Goal: Transaction & Acquisition: Book appointment/travel/reservation

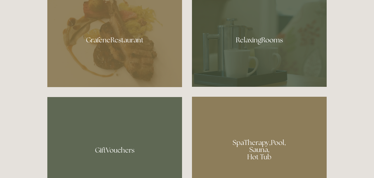
scroll to position [344, 0]
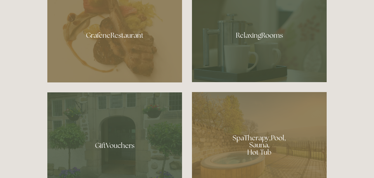
click at [236, 38] on div at bounding box center [259, 33] width 135 height 98
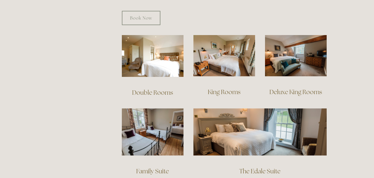
scroll to position [387, 0]
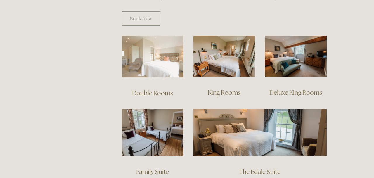
click at [158, 50] on img at bounding box center [153, 57] width 62 height 42
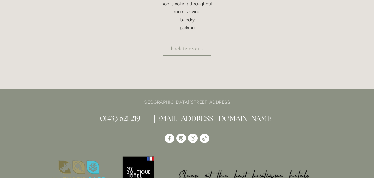
scroll to position [272, 0]
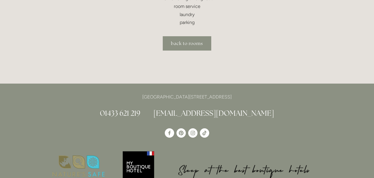
click at [175, 41] on link "back to rooms" at bounding box center [187, 43] width 49 height 14
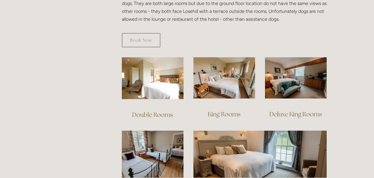
scroll to position [371, 0]
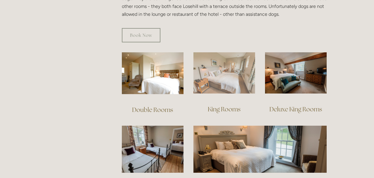
click at [231, 64] on img at bounding box center [225, 72] width 62 height 41
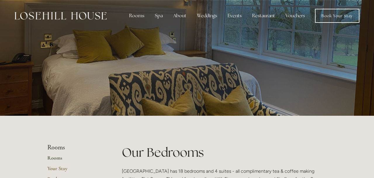
scroll to position [369, 0]
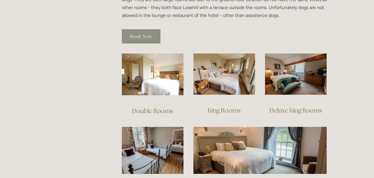
click at [144, 29] on link "Book Now" at bounding box center [141, 36] width 39 height 14
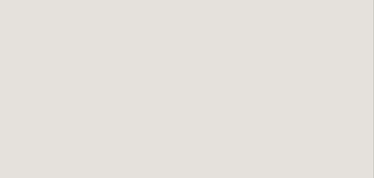
scroll to position [1, 0]
